Goal: Task Accomplishment & Management: Manage account settings

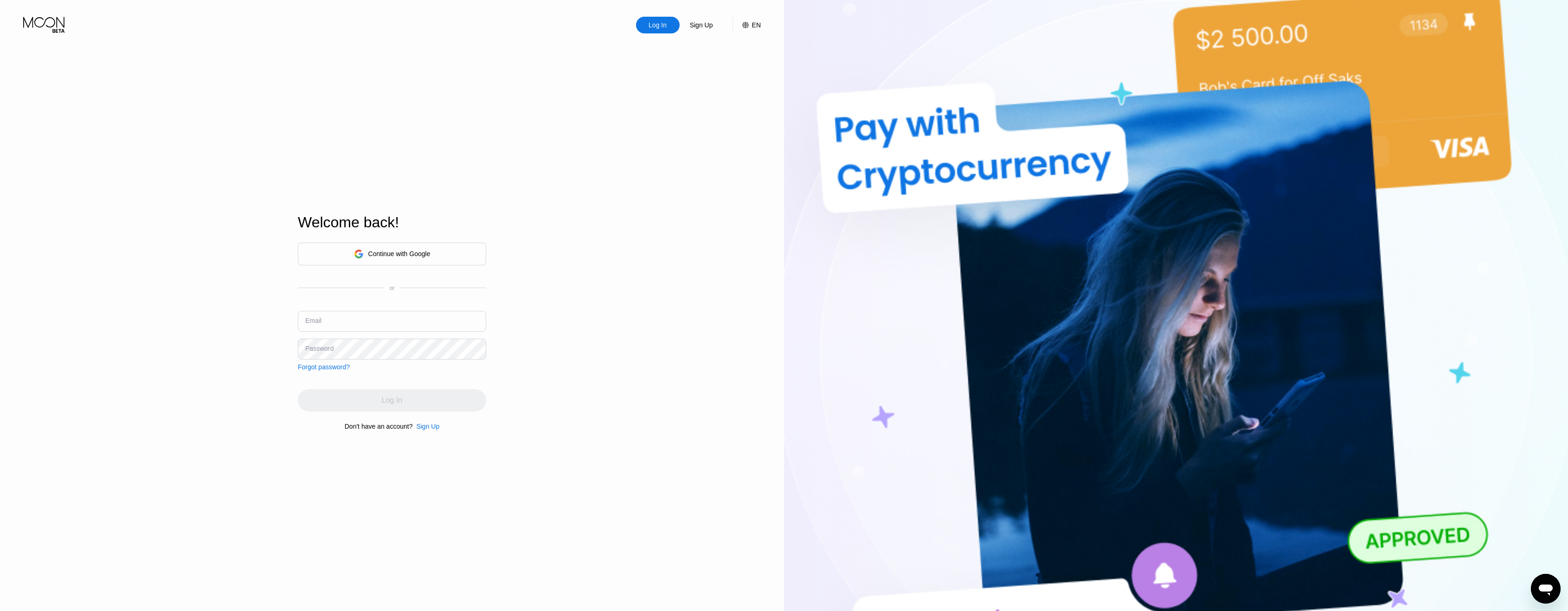
click at [391, 319] on input "text" at bounding box center [391, 321] width 188 height 21
click at [392, 321] on input "text" at bounding box center [391, 321] width 188 height 21
click at [391, 321] on input "text" at bounding box center [391, 321] width 188 height 21
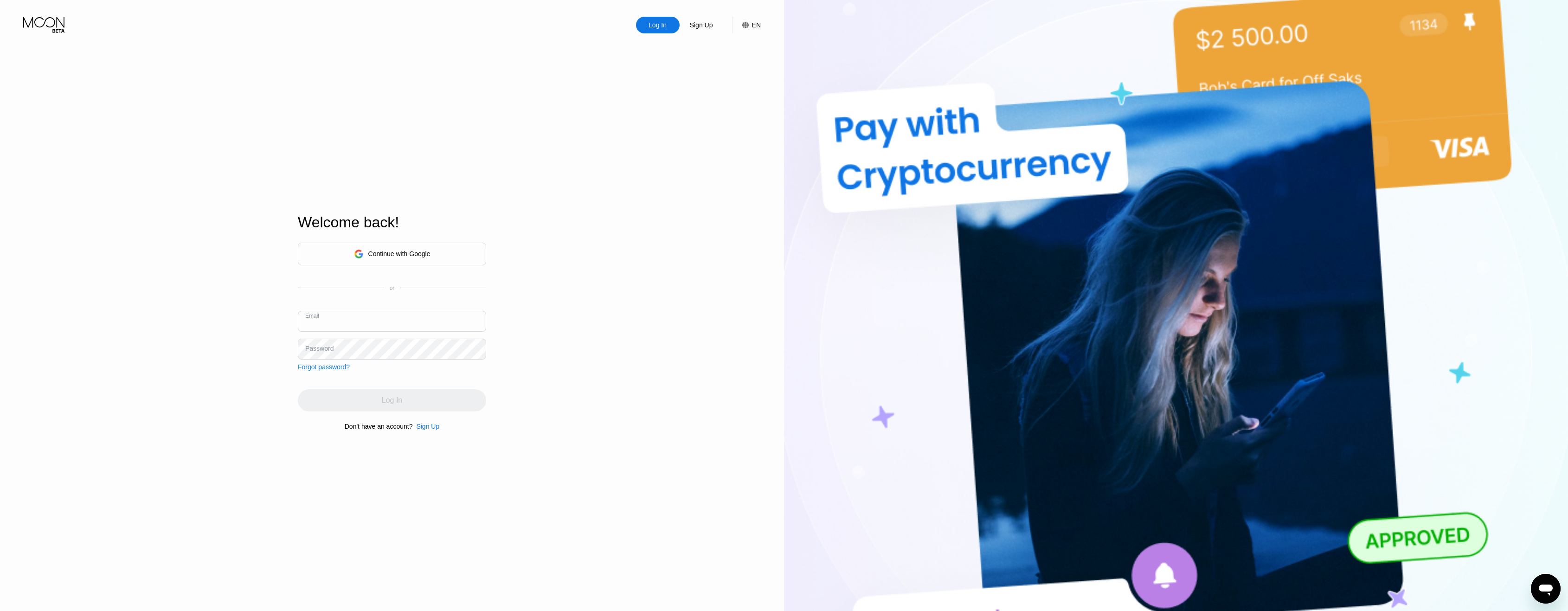
click at [391, 321] on input "text" at bounding box center [391, 321] width 188 height 21
